Goal: Task Accomplishment & Management: Manage account settings

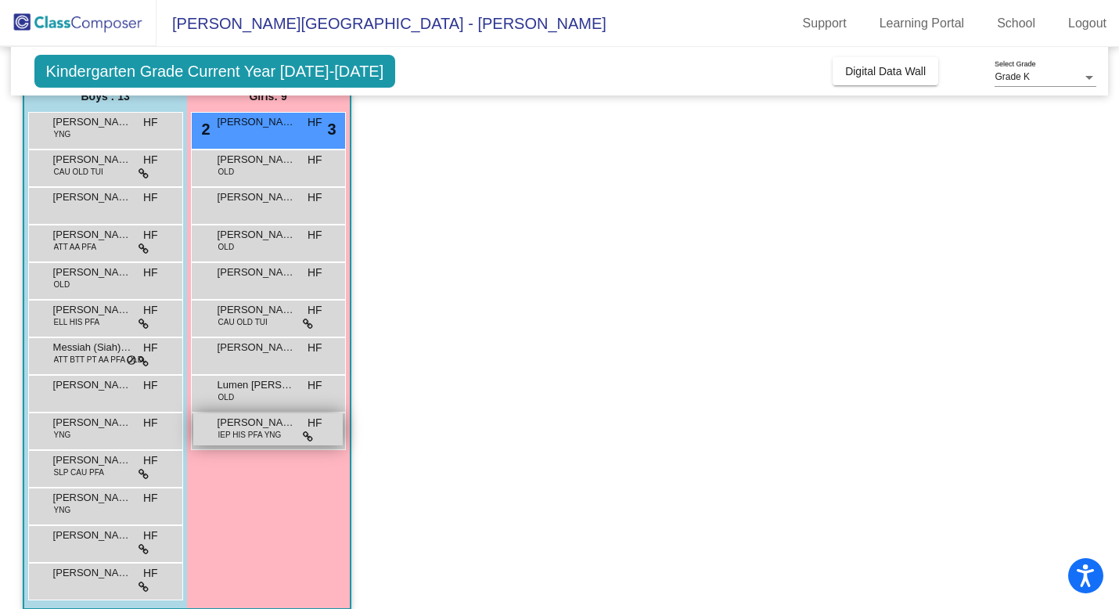
scroll to position [142, 0]
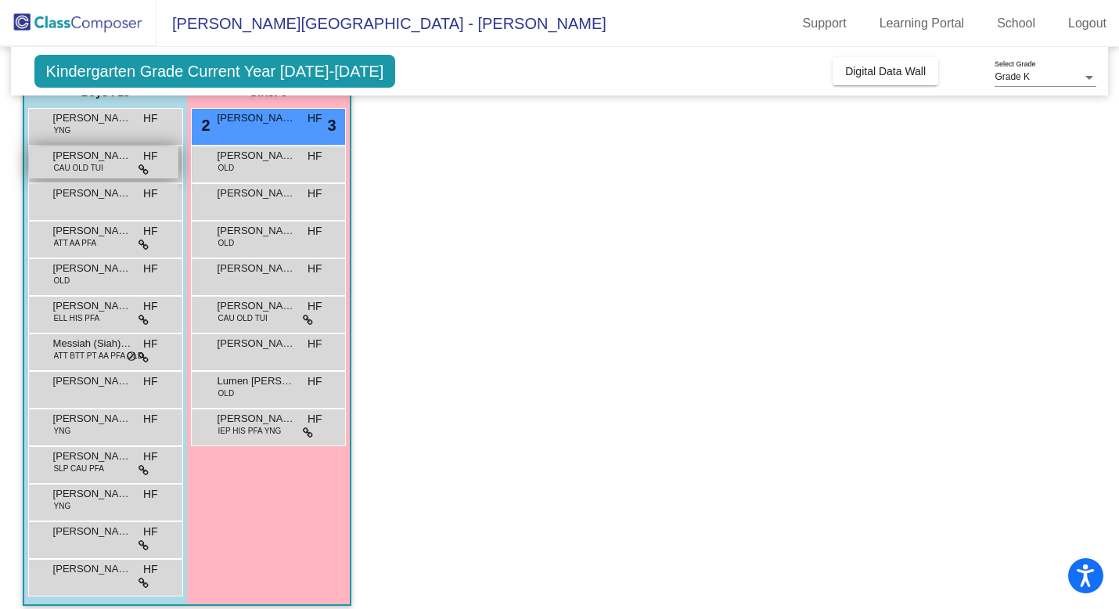
click at [160, 171] on div "Dominick Logan CAU OLD TUI HF lock do_not_disturb_alt" at bounding box center [103, 162] width 149 height 32
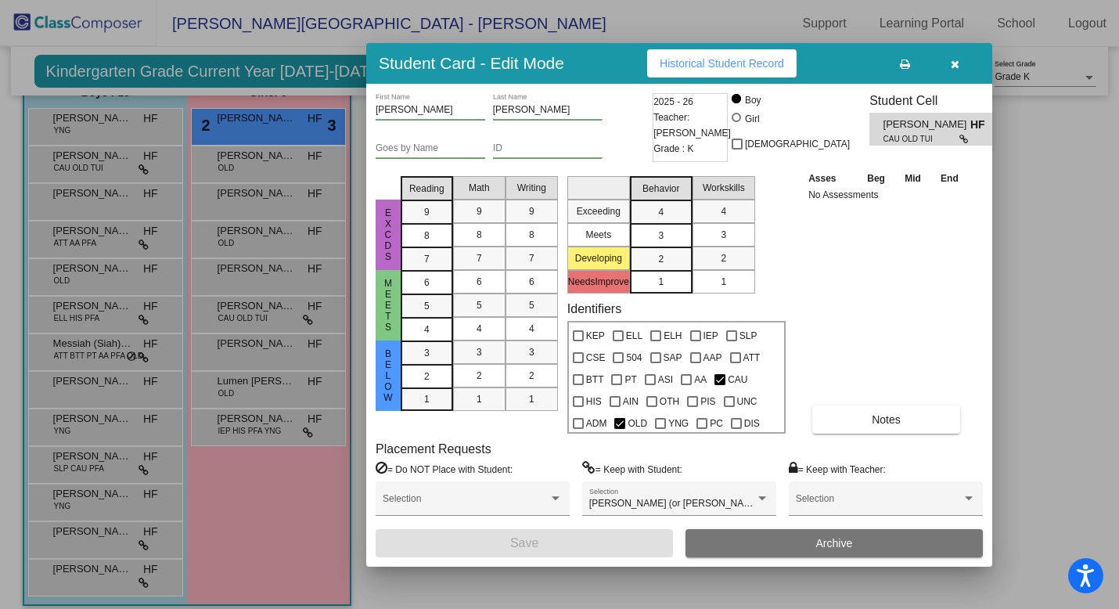
click at [946, 64] on button "button" at bounding box center [954, 63] width 50 height 28
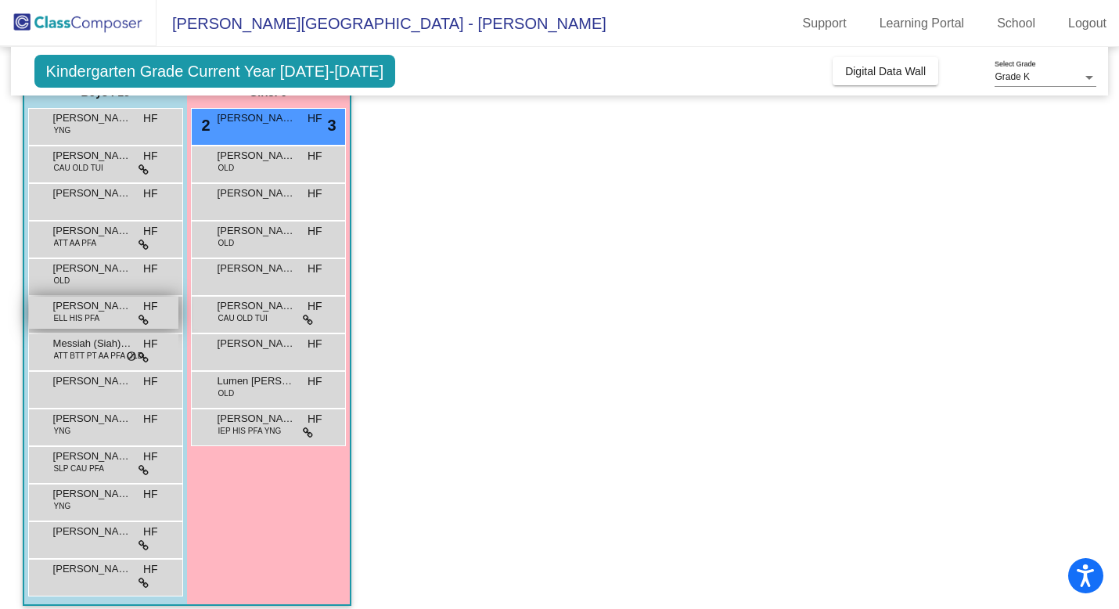
click at [137, 314] on div "MATEO GARCIA GURROLA ELL HIS PFA HF lock do_not_disturb_alt" at bounding box center [103, 312] width 149 height 32
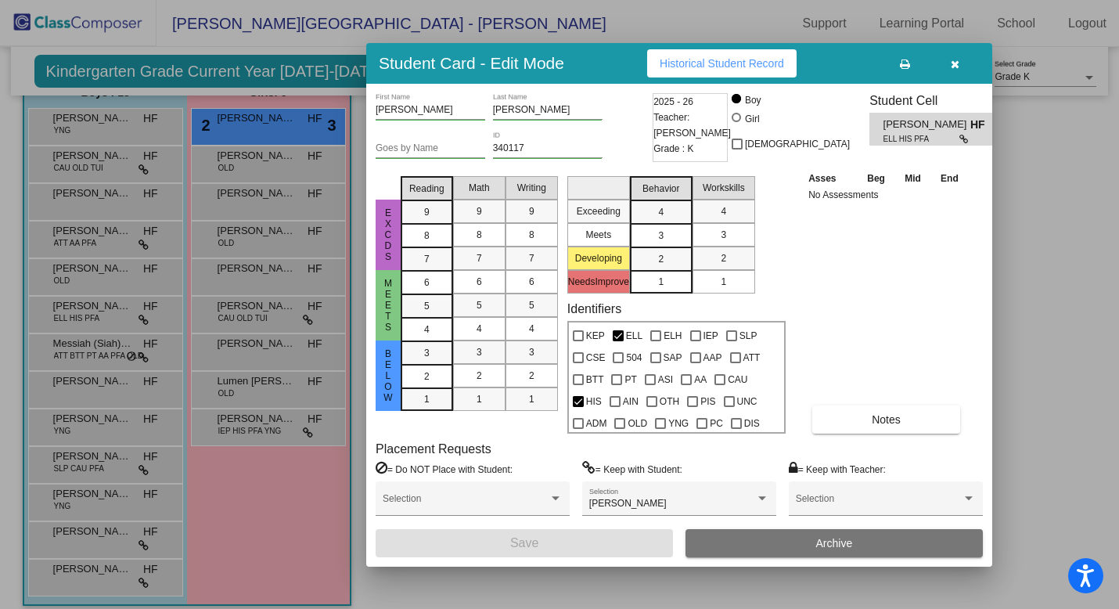
click at [961, 71] on button "button" at bounding box center [954, 63] width 50 height 28
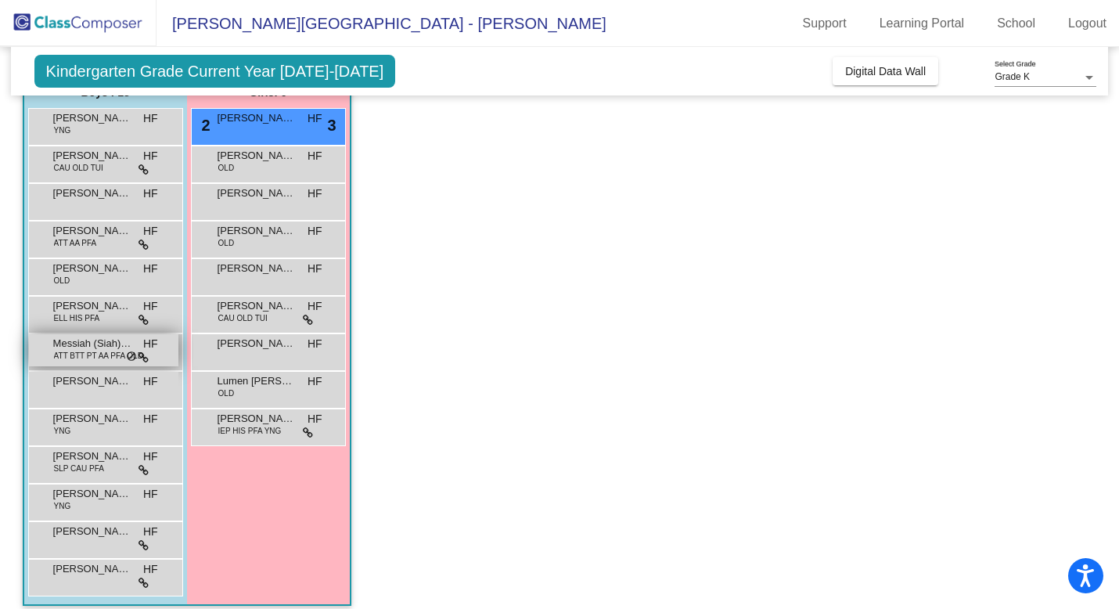
click at [162, 350] on div "Messiah (Siah) Burgs ATT BTT PT AA PFA OLD HF lock do_not_disturb_alt" at bounding box center [103, 350] width 149 height 32
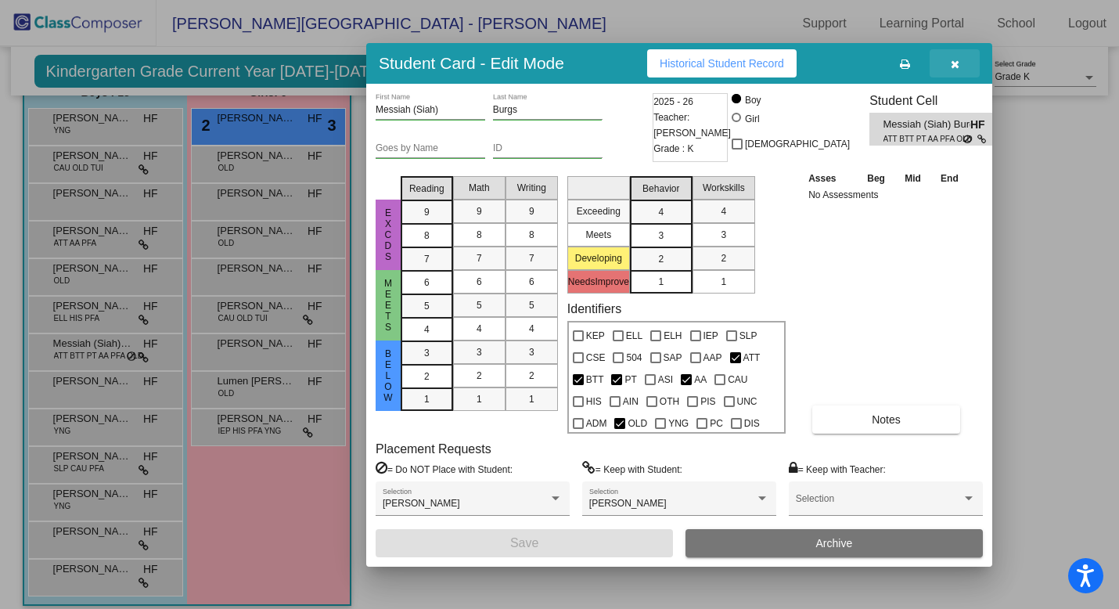
click at [964, 59] on button "button" at bounding box center [954, 63] width 50 height 28
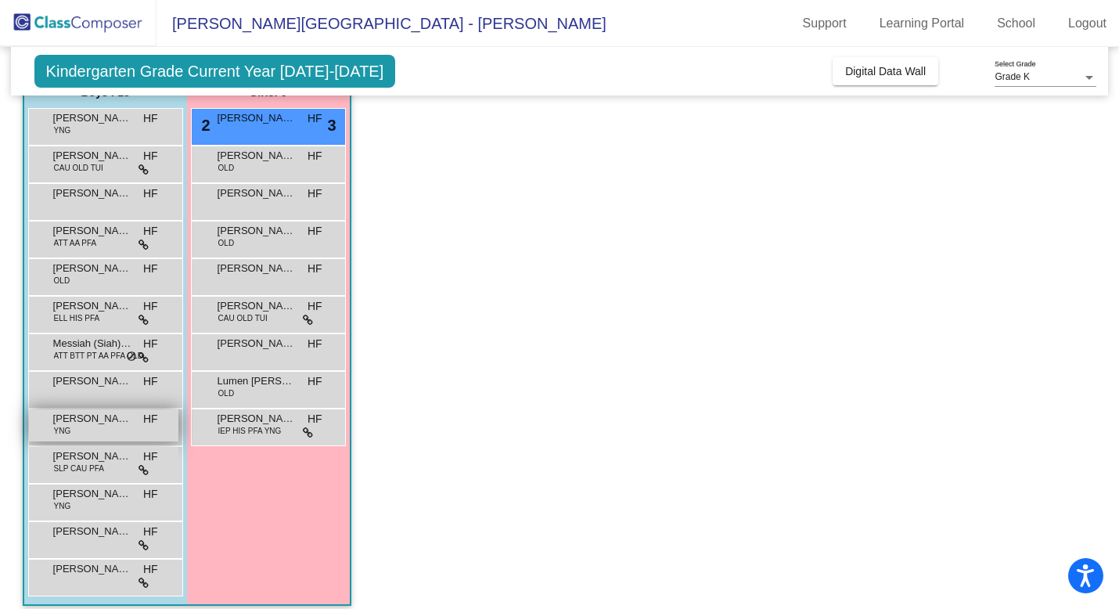
scroll to position [155, 0]
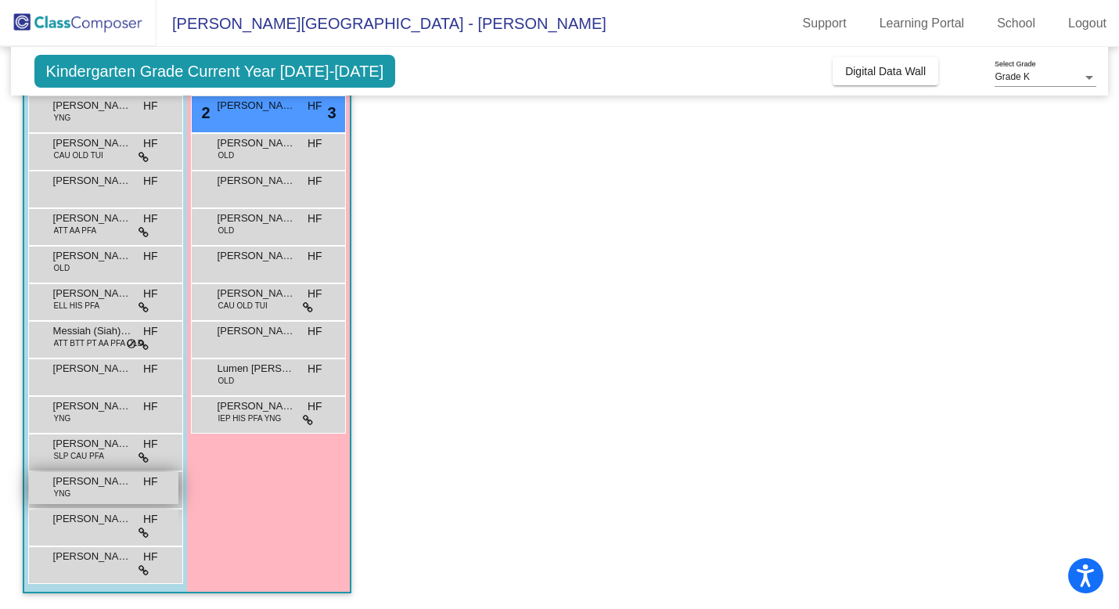
click at [107, 487] on span "[PERSON_NAME]" at bounding box center [92, 481] width 78 height 16
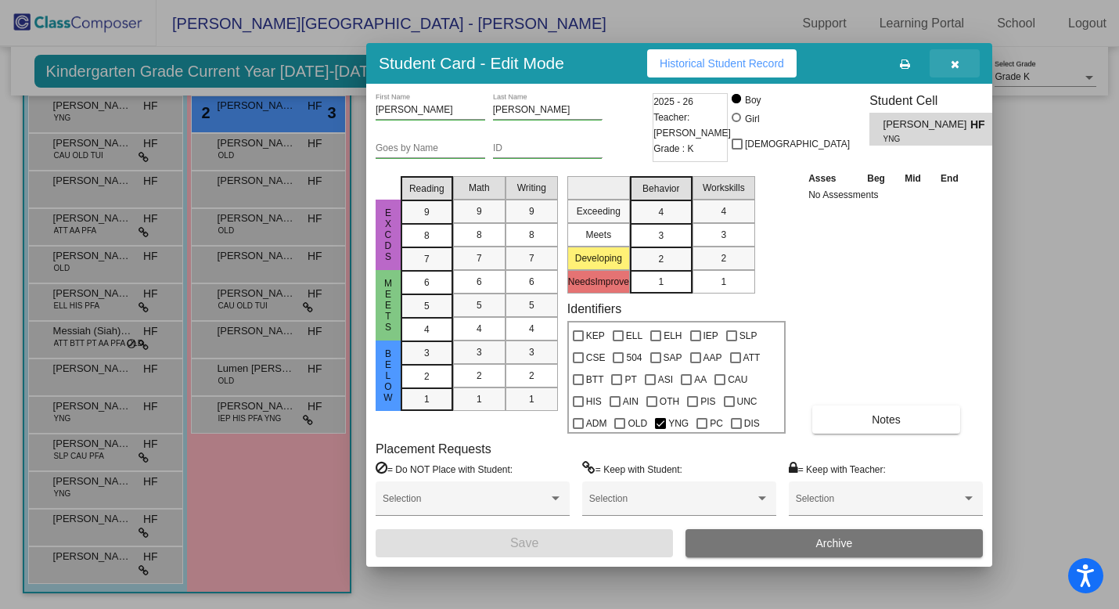
click at [956, 54] on button "button" at bounding box center [954, 63] width 50 height 28
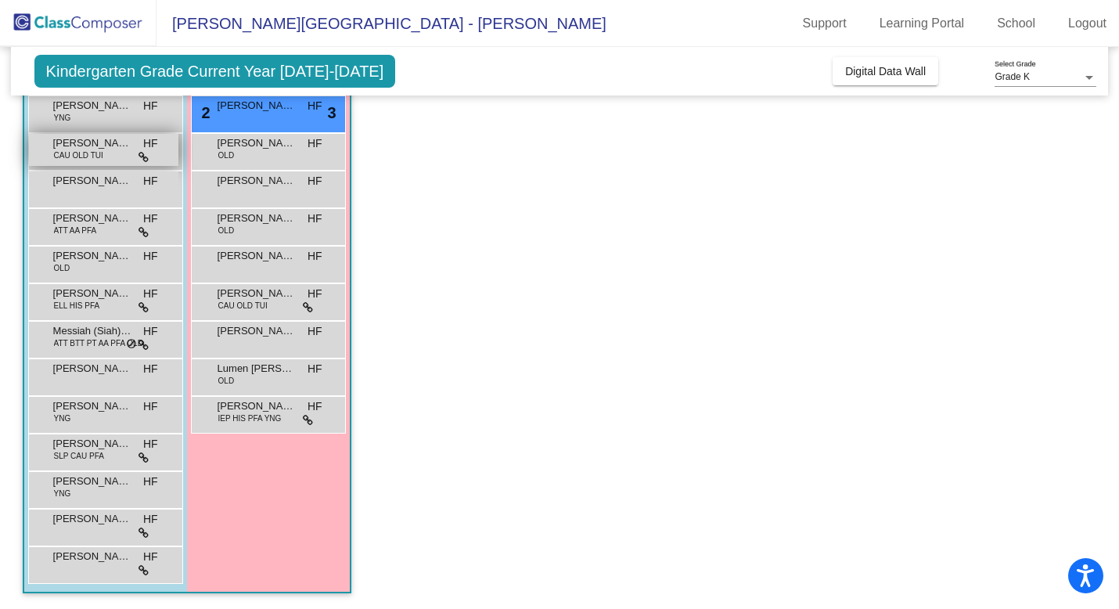
click at [107, 161] on div "Dominick Logan CAU OLD TUI HF lock do_not_disturb_alt" at bounding box center [103, 150] width 149 height 32
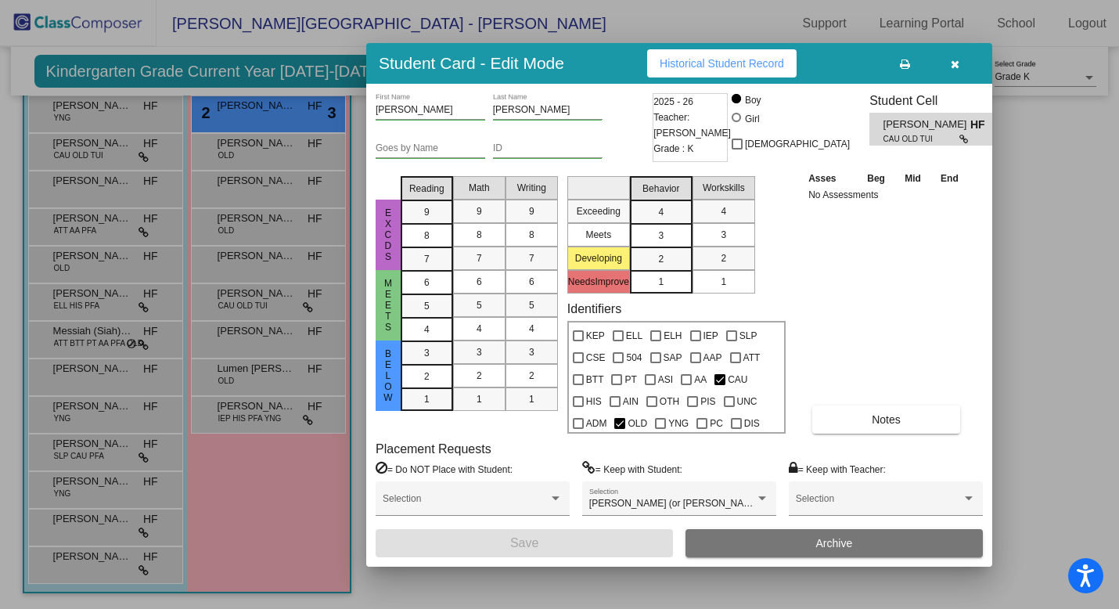
click at [947, 53] on button "button" at bounding box center [954, 63] width 50 height 28
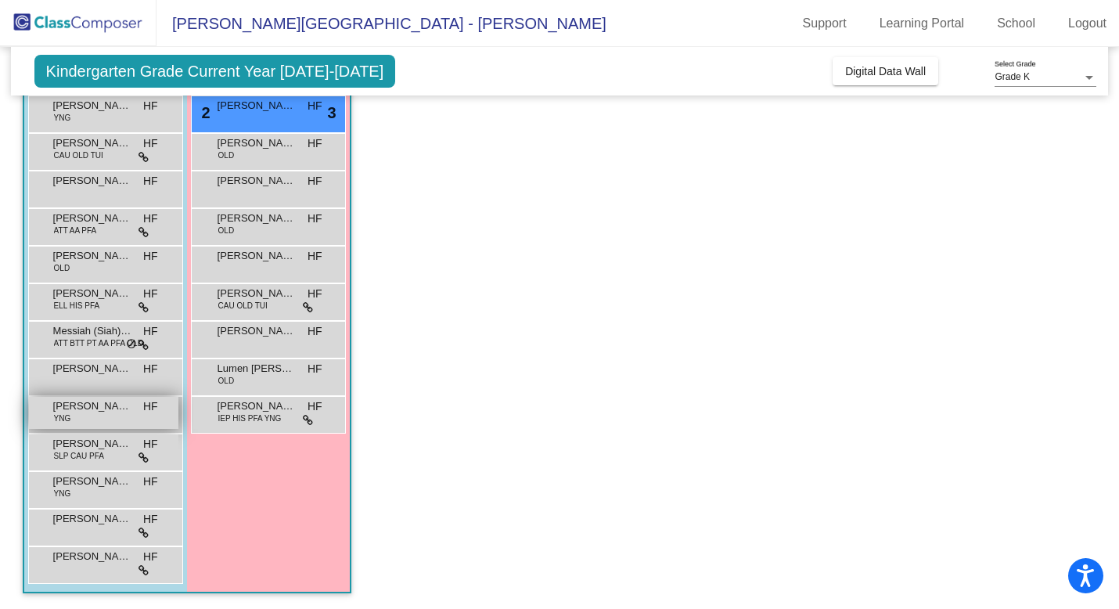
click at [71, 404] on span "[PERSON_NAME]" at bounding box center [92, 406] width 78 height 16
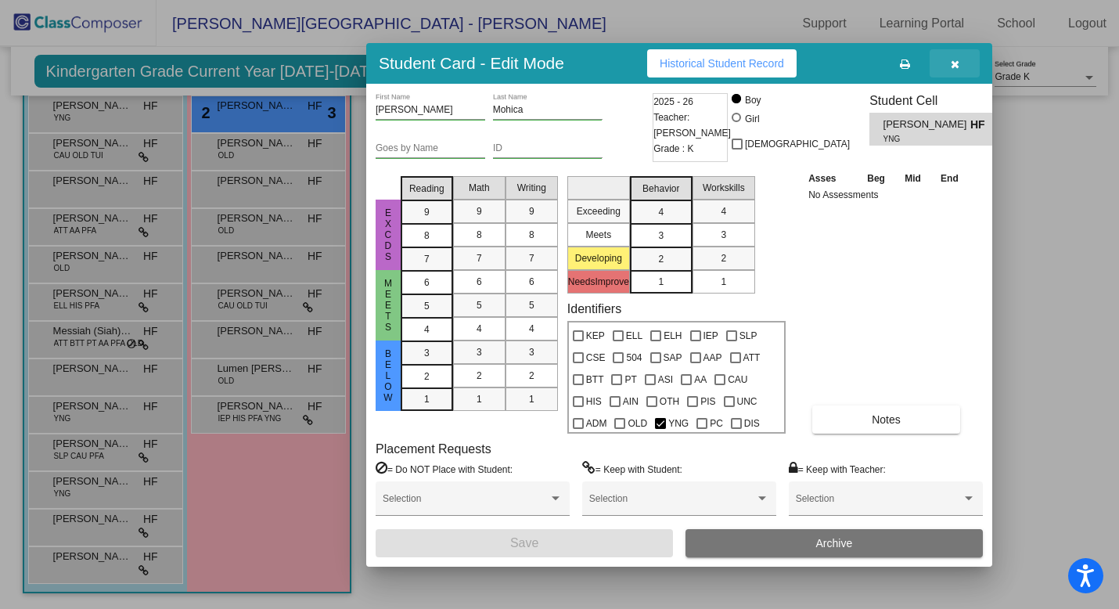
click at [950, 68] on icon "button" at bounding box center [954, 64] width 9 height 11
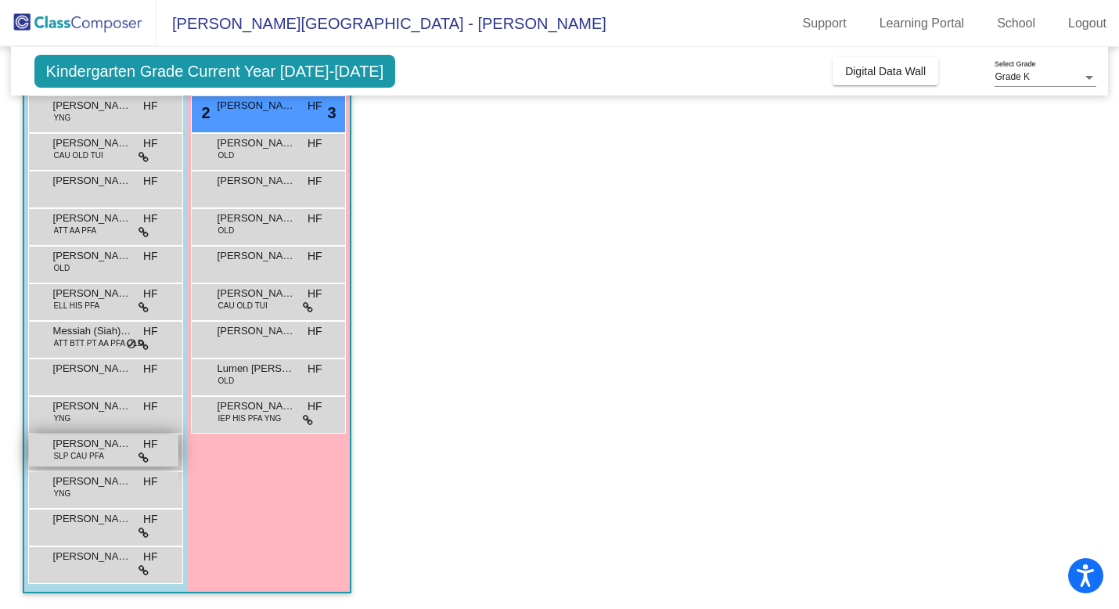
click at [105, 463] on div "Oliver (or Ollie) Duszka SLP CAU PFA HF lock do_not_disturb_alt" at bounding box center [103, 450] width 149 height 32
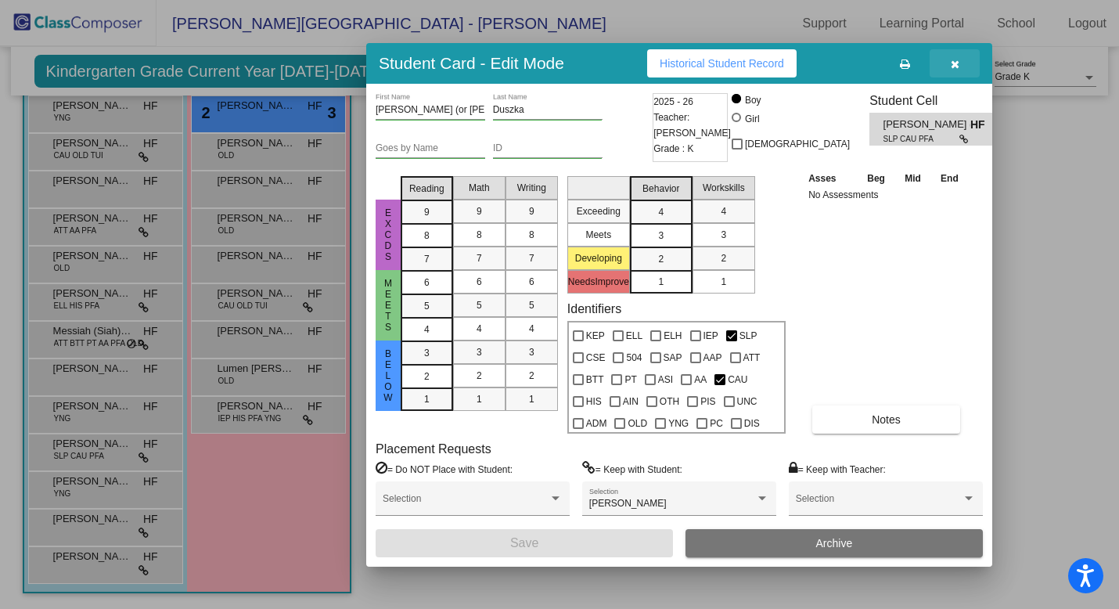
click at [953, 66] on icon "button" at bounding box center [954, 64] width 9 height 11
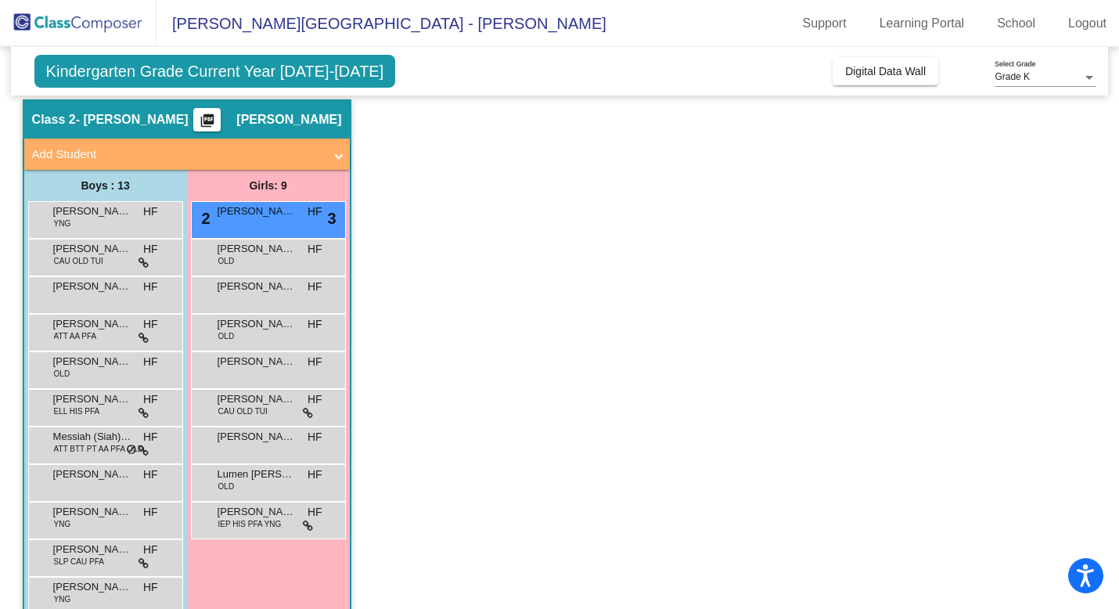
scroll to position [45, 0]
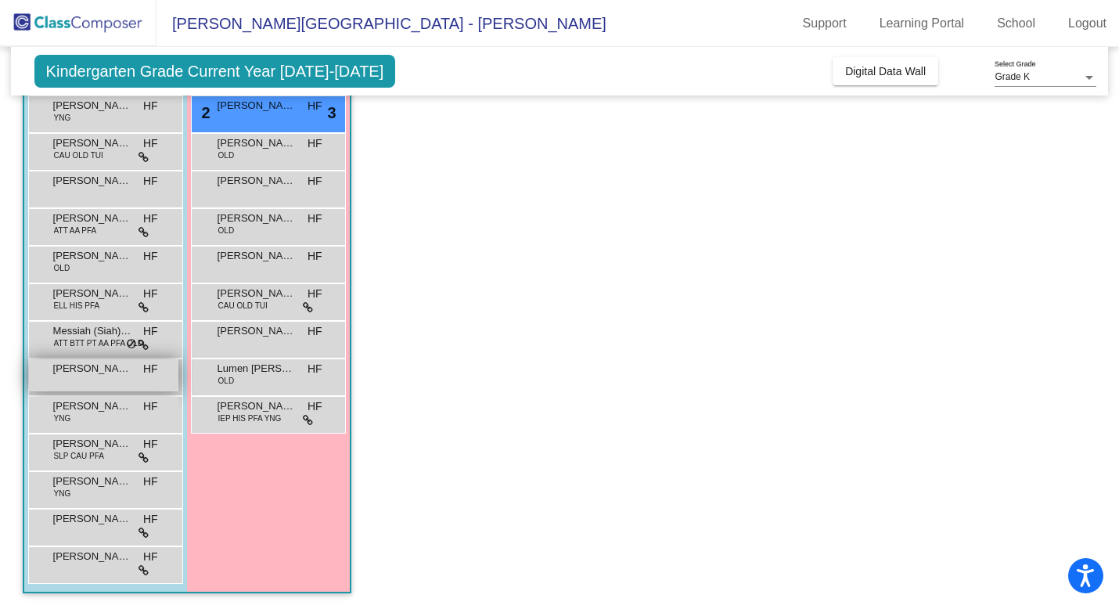
scroll to position [153, 0]
click at [397, 348] on app-classroom "Class 2 - [PERSON_NAME] picture_as_pdf [PERSON_NAME] Add Student First Name Las…" at bounding box center [560, 302] width 1074 height 615
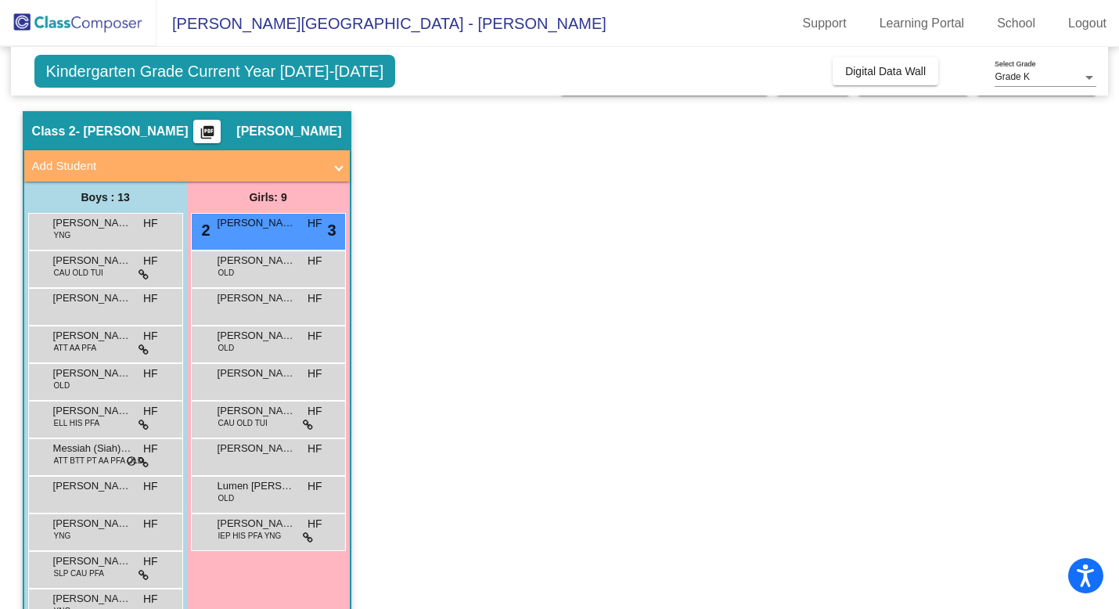
scroll to position [0, 0]
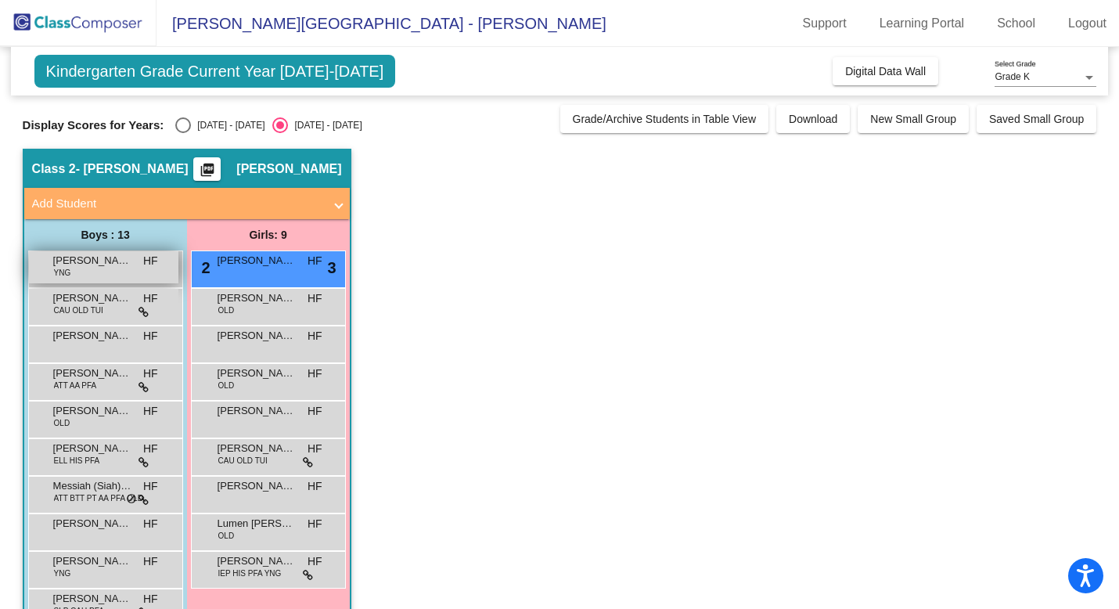
click at [120, 270] on div "Adrian Balderas YNG HF lock do_not_disturb_alt" at bounding box center [103, 267] width 149 height 32
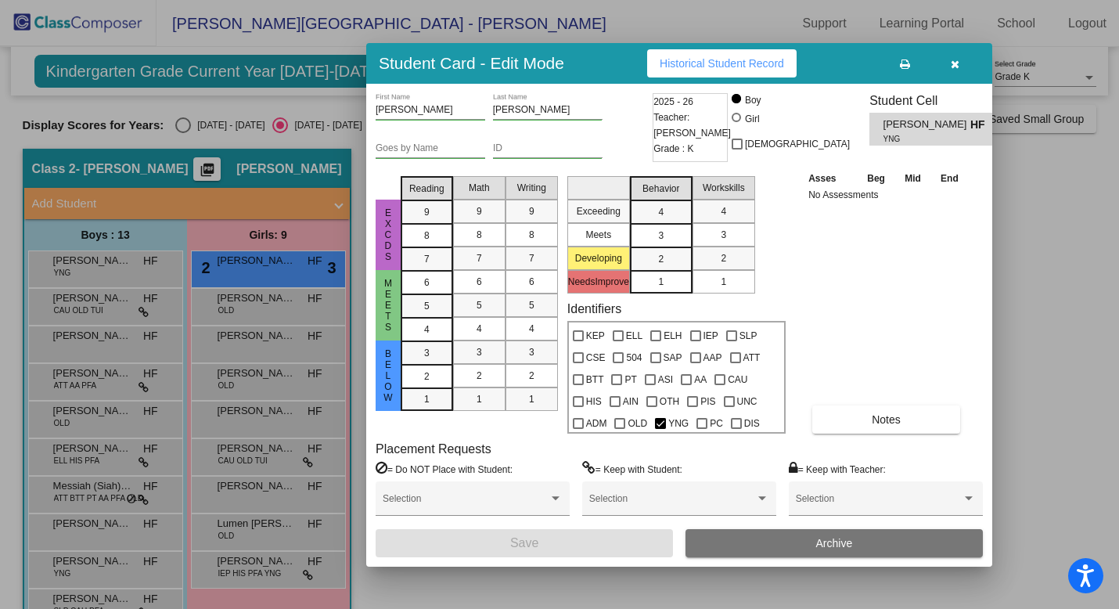
click at [952, 62] on icon "button" at bounding box center [954, 64] width 9 height 11
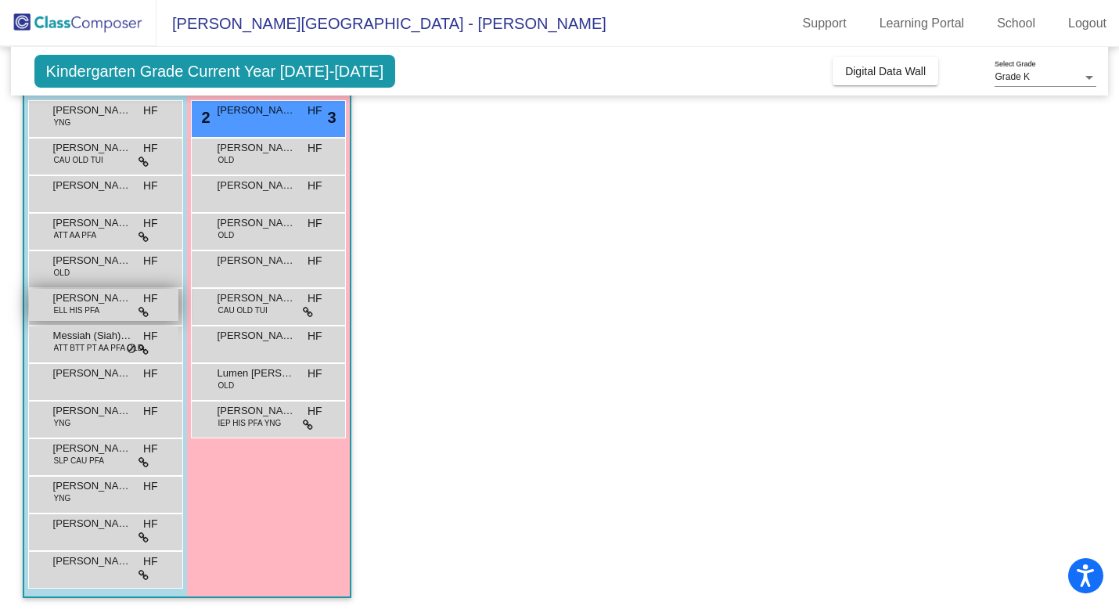
scroll to position [124, 0]
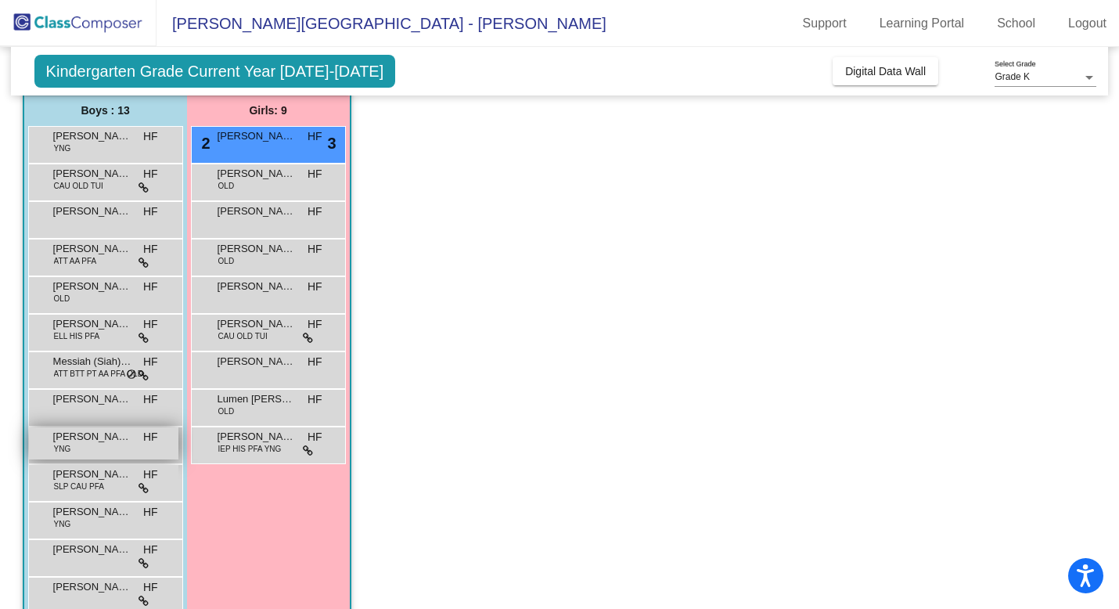
click at [95, 442] on span "[PERSON_NAME]" at bounding box center [92, 437] width 78 height 16
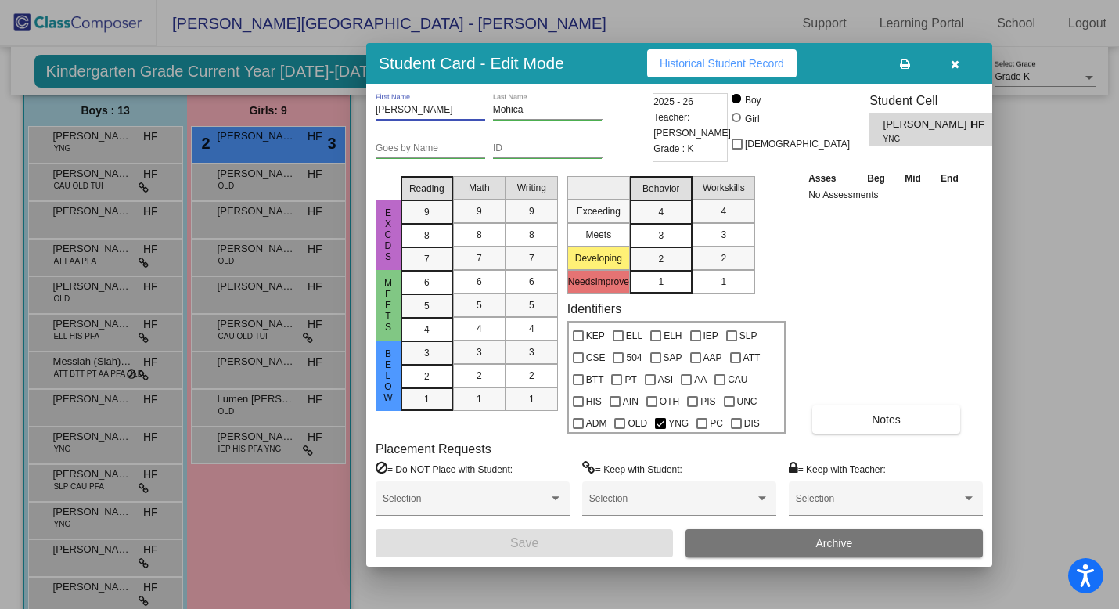
drag, startPoint x: 443, startPoint y: 109, endPoint x: 377, endPoint y: 109, distance: 66.5
click at [377, 109] on input "Nathaniel" at bounding box center [430, 110] width 110 height 11
click at [956, 72] on button "button" at bounding box center [954, 63] width 50 height 28
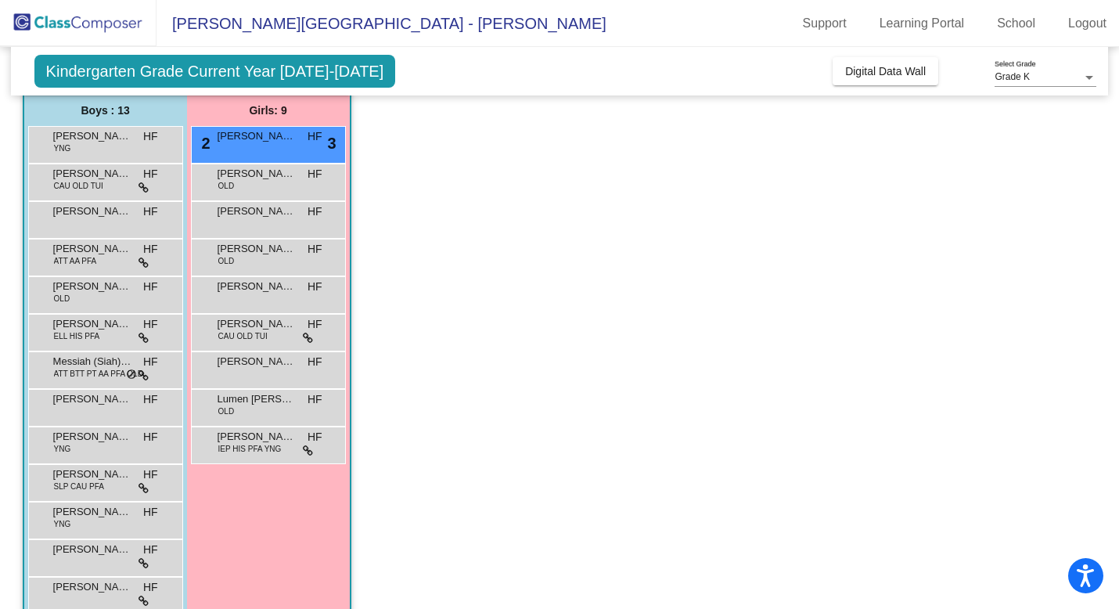
click at [460, 325] on app-classroom "Class 2 - [PERSON_NAME] picture_as_pdf [PERSON_NAME] Add Student First Name Las…" at bounding box center [560, 331] width 1074 height 615
click at [90, 448] on div "Nathaniel Mohica YNG HF lock do_not_disturb_alt" at bounding box center [103, 443] width 149 height 32
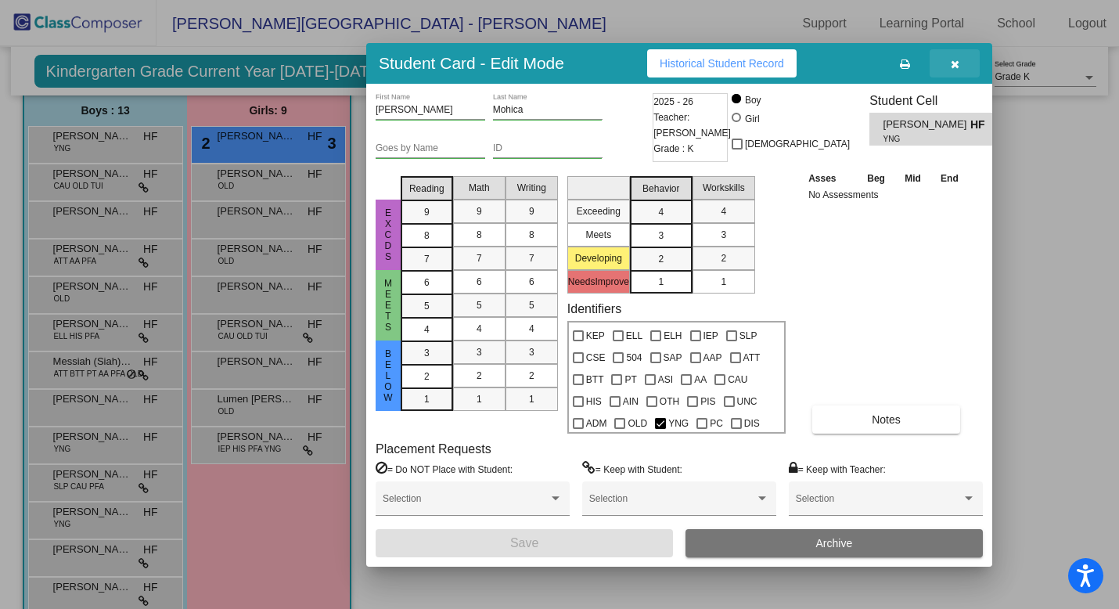
click at [956, 66] on icon "button" at bounding box center [954, 64] width 9 height 11
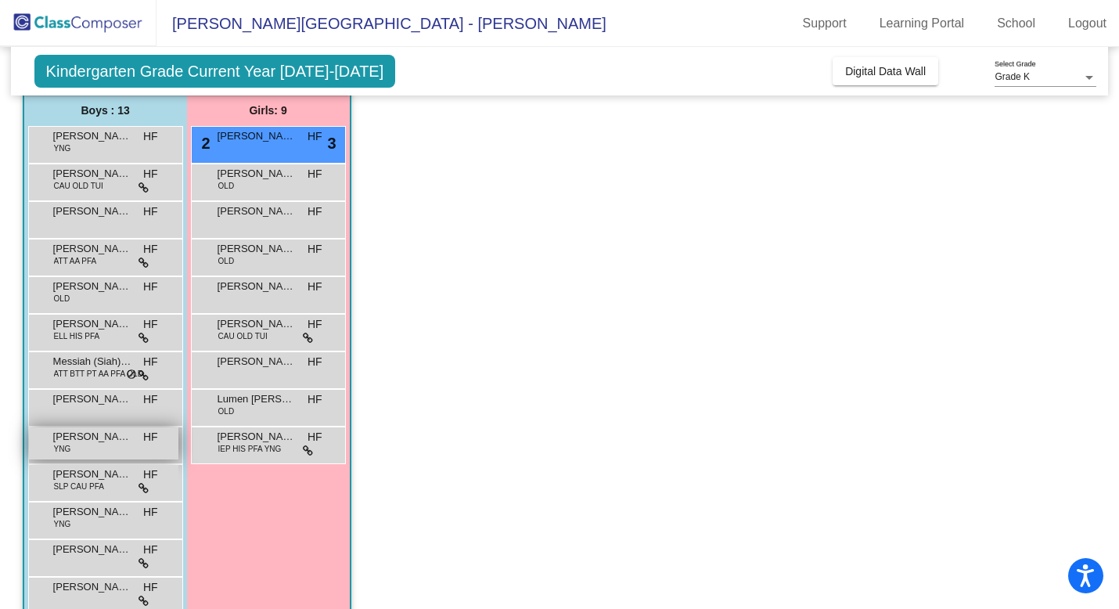
click at [104, 437] on span "[PERSON_NAME]" at bounding box center [92, 437] width 78 height 16
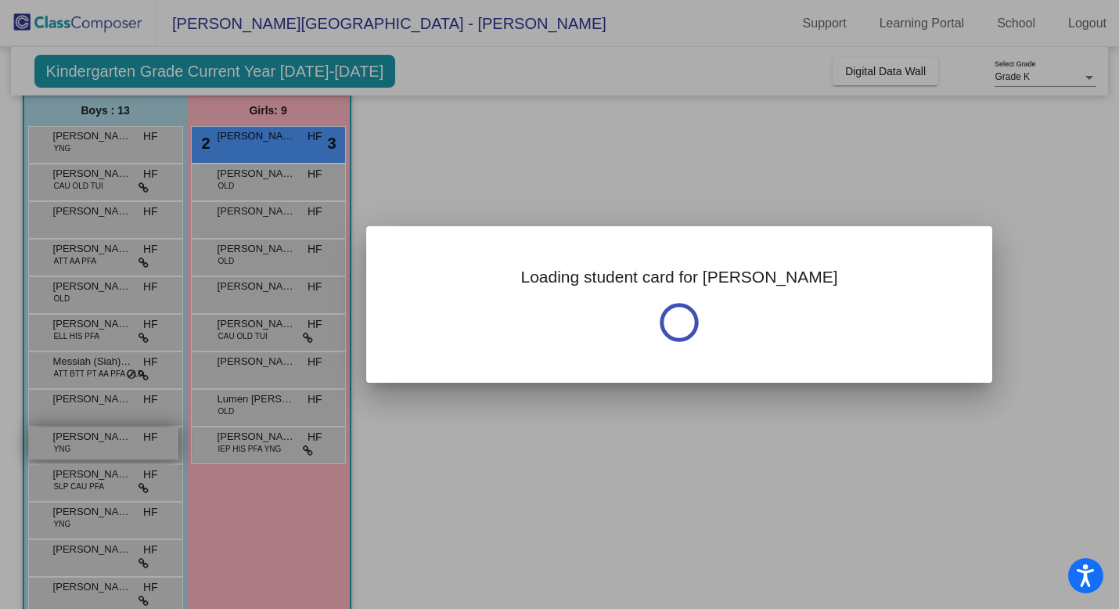
click at [104, 437] on div at bounding box center [559, 304] width 1119 height 609
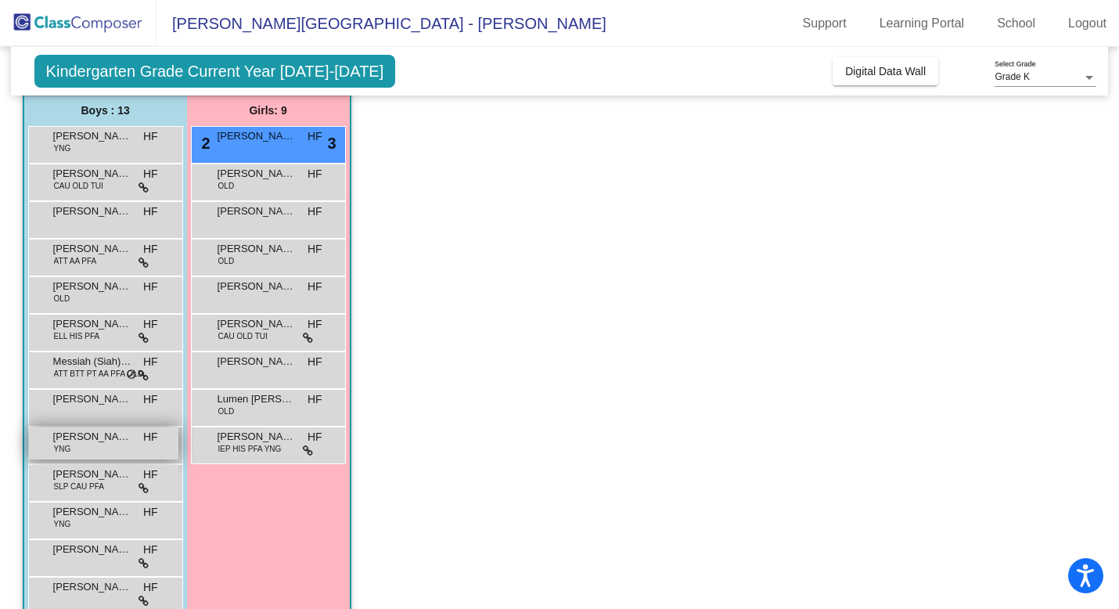
click at [106, 436] on span "[PERSON_NAME]" at bounding box center [92, 437] width 78 height 16
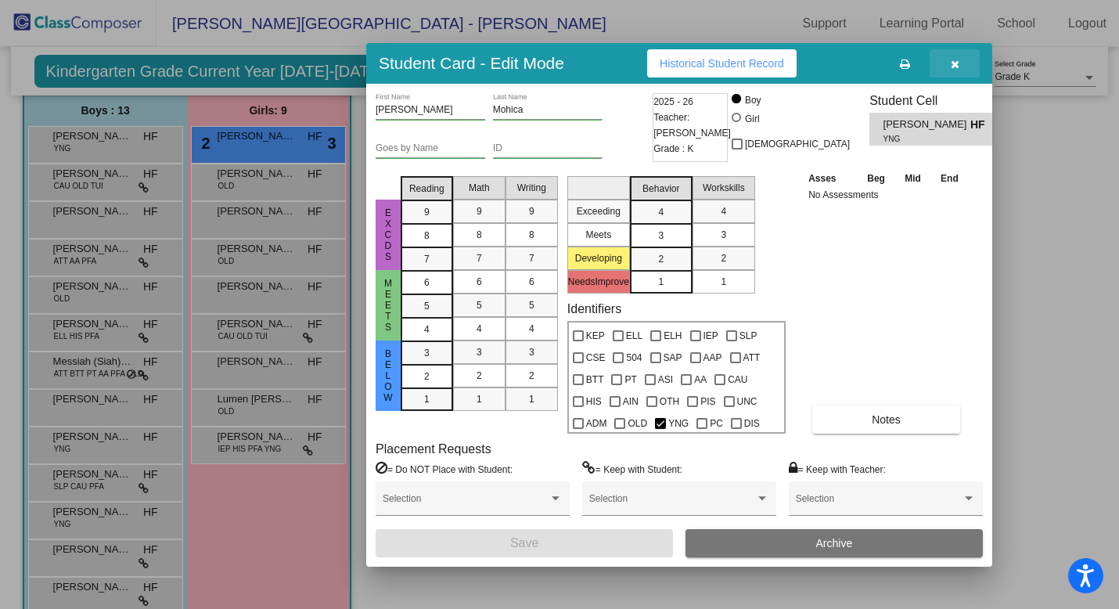
click at [956, 59] on icon "button" at bounding box center [954, 64] width 9 height 11
